Goal: Transaction & Acquisition: Download file/media

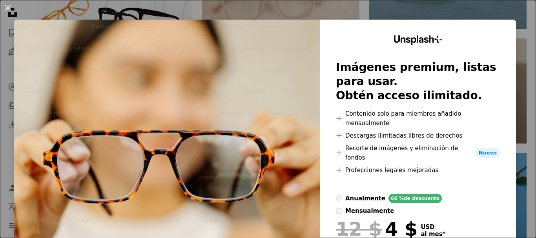
click at [7, 7] on button "An X shape" at bounding box center [7, 7] width 9 height 9
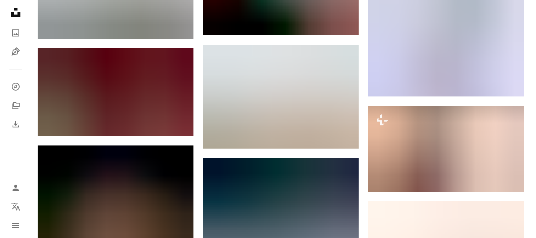
scroll to position [5684, 0]
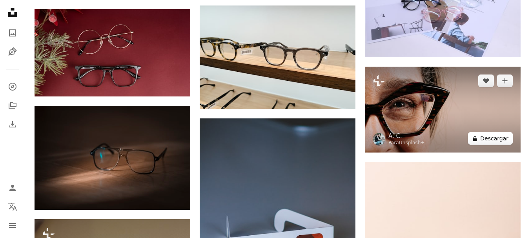
click at [487, 136] on button "A lock Descargar" at bounding box center [490, 138] width 45 height 13
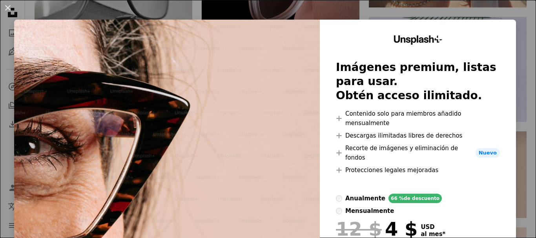
click at [7, 7] on button "An X shape" at bounding box center [7, 7] width 9 height 9
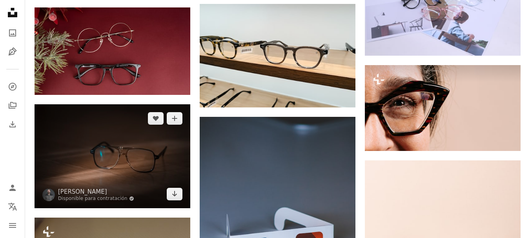
scroll to position [5684, 0]
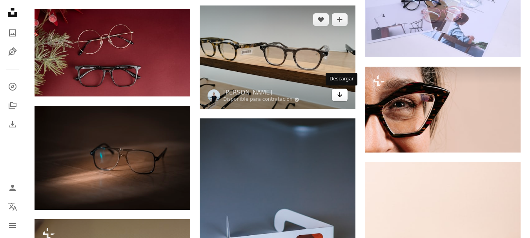
click at [341, 97] on icon "Arrow pointing down" at bounding box center [339, 94] width 6 height 9
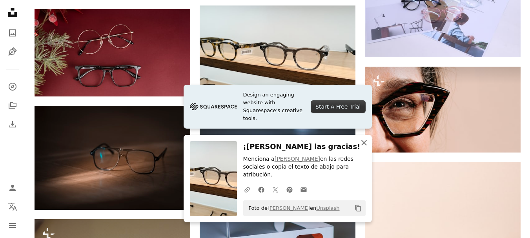
click at [363, 145] on icon "button" at bounding box center [363, 142] width 5 height 5
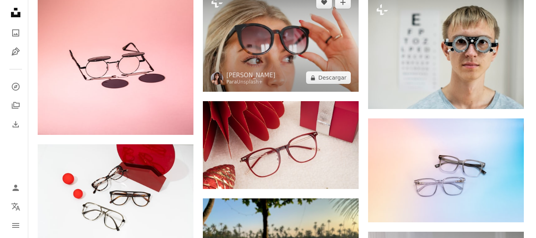
scroll to position [6821, 0]
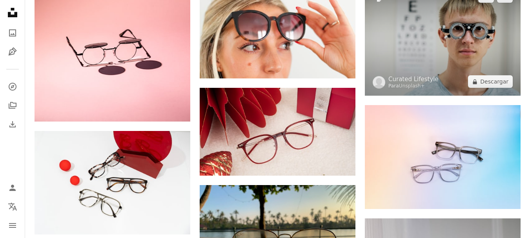
drag, startPoint x: 482, startPoint y: 80, endPoint x: 395, endPoint y: 90, distance: 87.7
click at [482, 80] on button "A lock Descargar" at bounding box center [490, 81] width 45 height 13
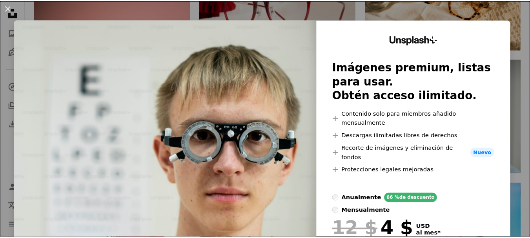
scroll to position [39, 0]
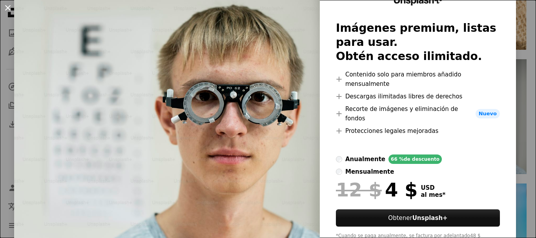
click at [7, 7] on button "An X shape" at bounding box center [7, 7] width 9 height 9
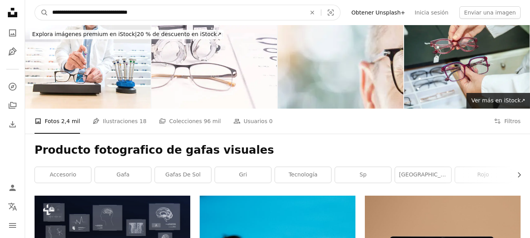
click at [123, 12] on input "**********" at bounding box center [175, 12] width 255 height 15
type input "**********"
click at [35, 5] on button "A magnifying glass" at bounding box center [41, 12] width 13 height 15
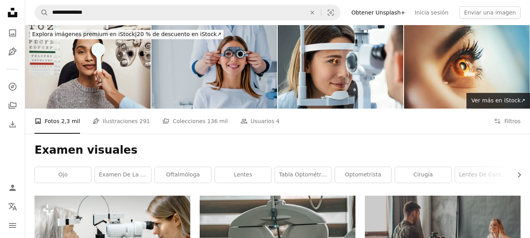
click at [263, 98] on img at bounding box center [213, 67] width 125 height 84
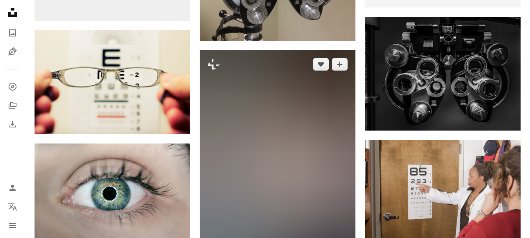
scroll to position [431, 0]
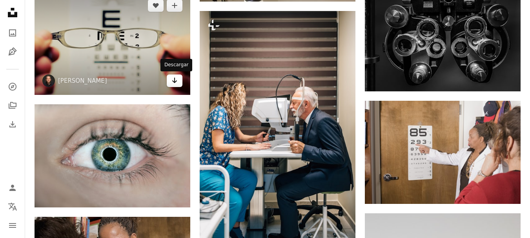
click at [175, 82] on icon "Descargar" at bounding box center [174, 80] width 5 height 5
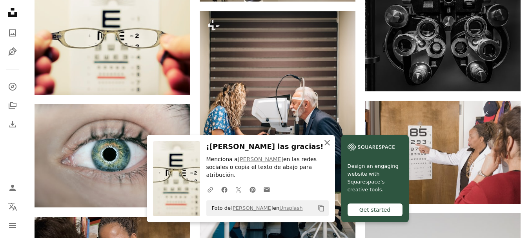
click at [327, 147] on icon "An X shape" at bounding box center [326, 142] width 9 height 9
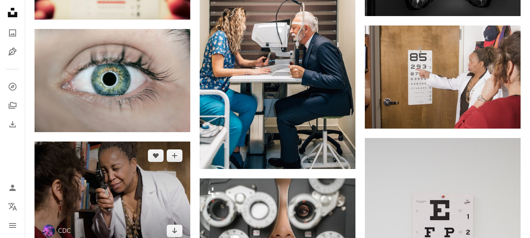
scroll to position [510, 0]
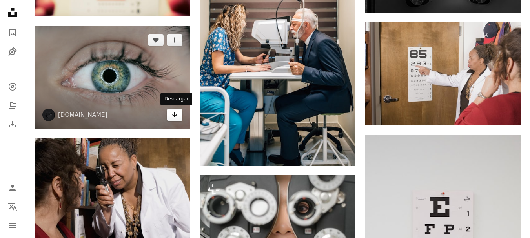
click at [173, 113] on icon "Arrow pointing down" at bounding box center [174, 114] width 6 height 9
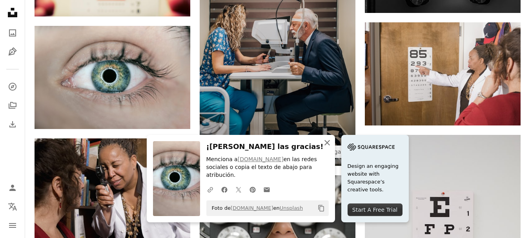
drag, startPoint x: 327, startPoint y: 149, endPoint x: 229, endPoint y: 127, distance: 100.1
click at [327, 147] on icon "An X shape" at bounding box center [326, 142] width 9 height 9
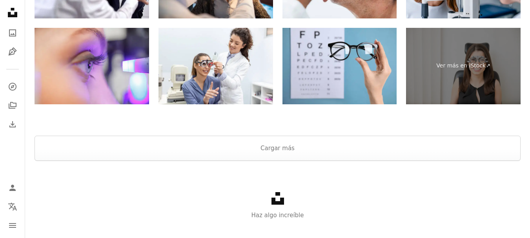
scroll to position [1607, 0]
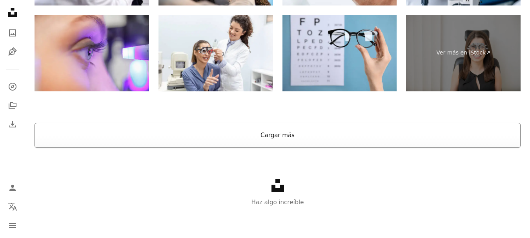
click at [268, 133] on button "Cargar más" at bounding box center [277, 135] width 486 height 25
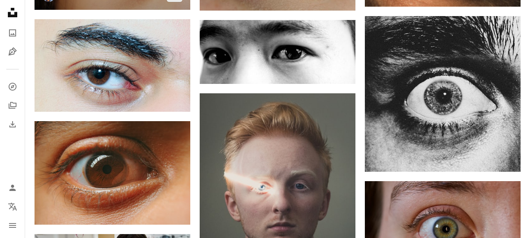
scroll to position [8154, 0]
